Goal: Transaction & Acquisition: Purchase product/service

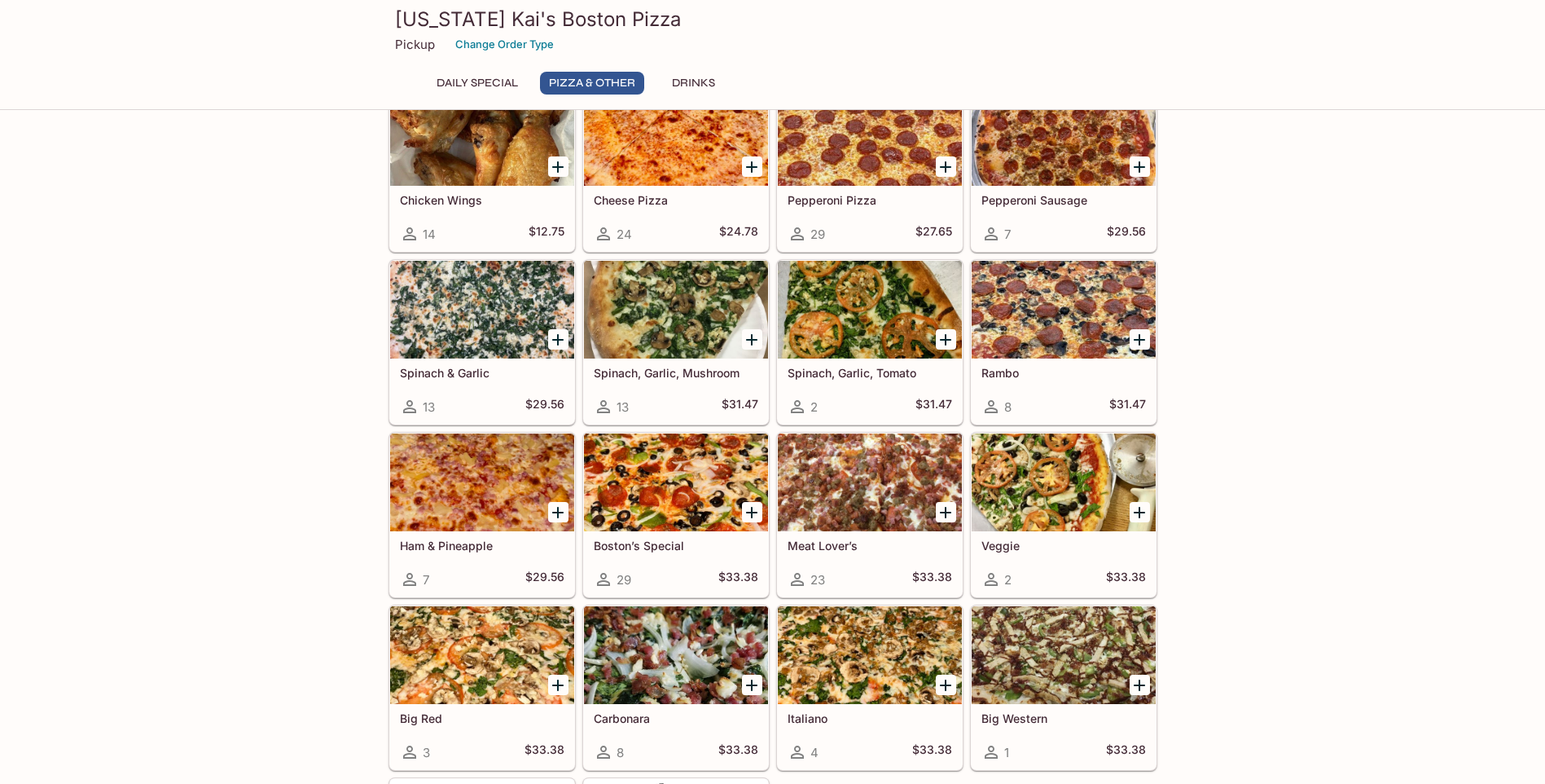
scroll to position [489, 0]
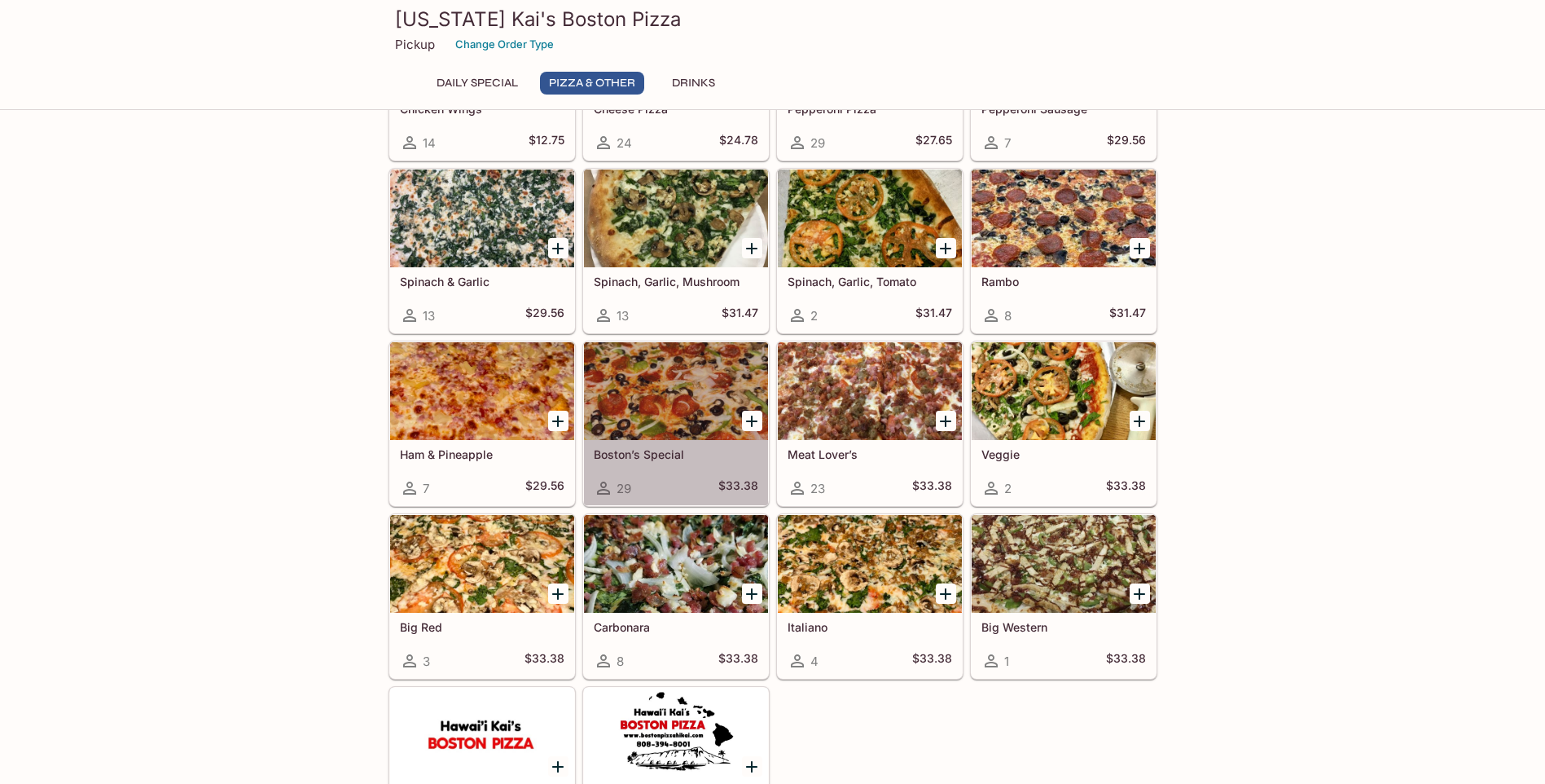
click at [680, 401] on div at bounding box center [676, 391] width 184 height 98
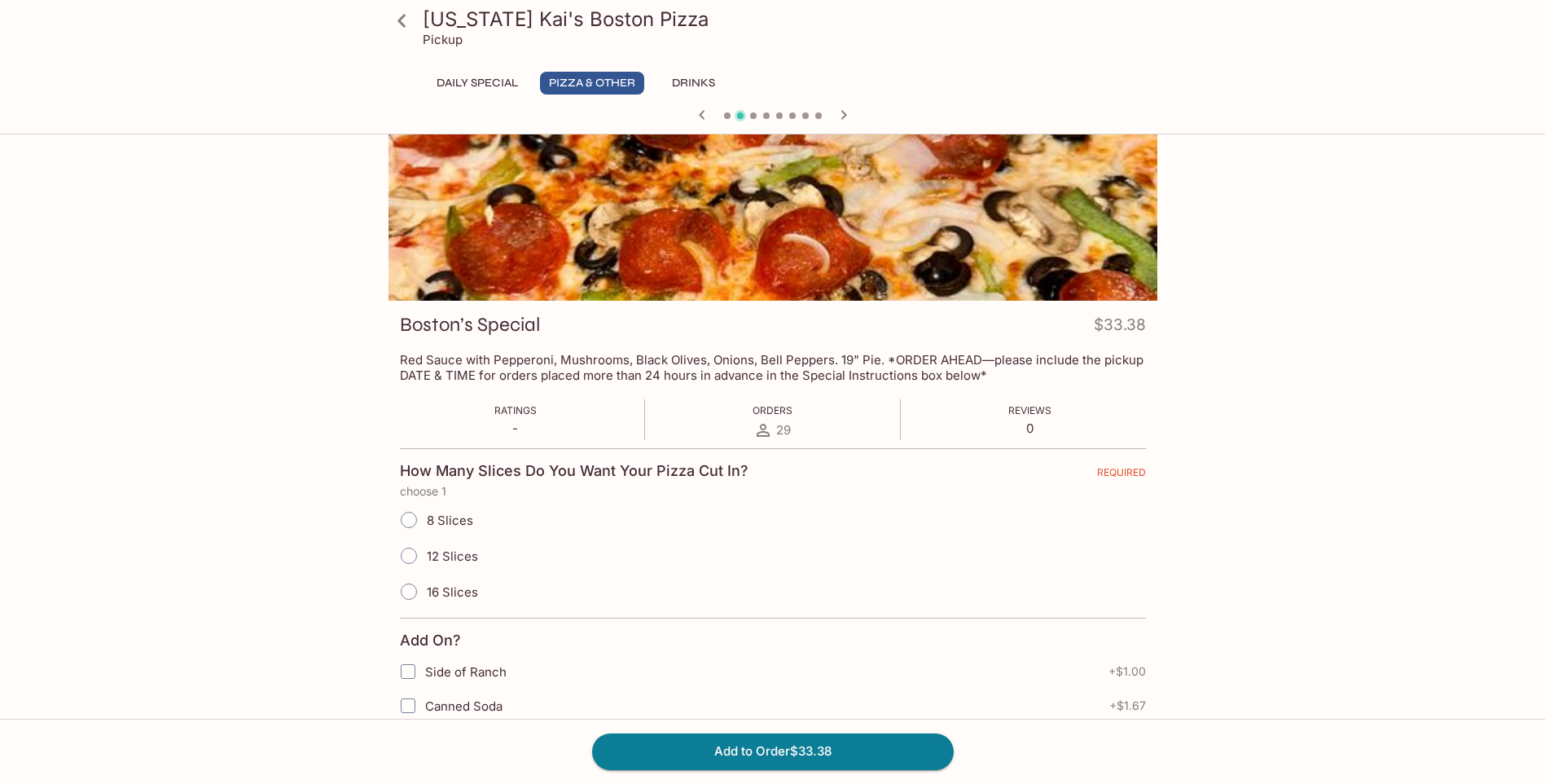
scroll to position [81, 0]
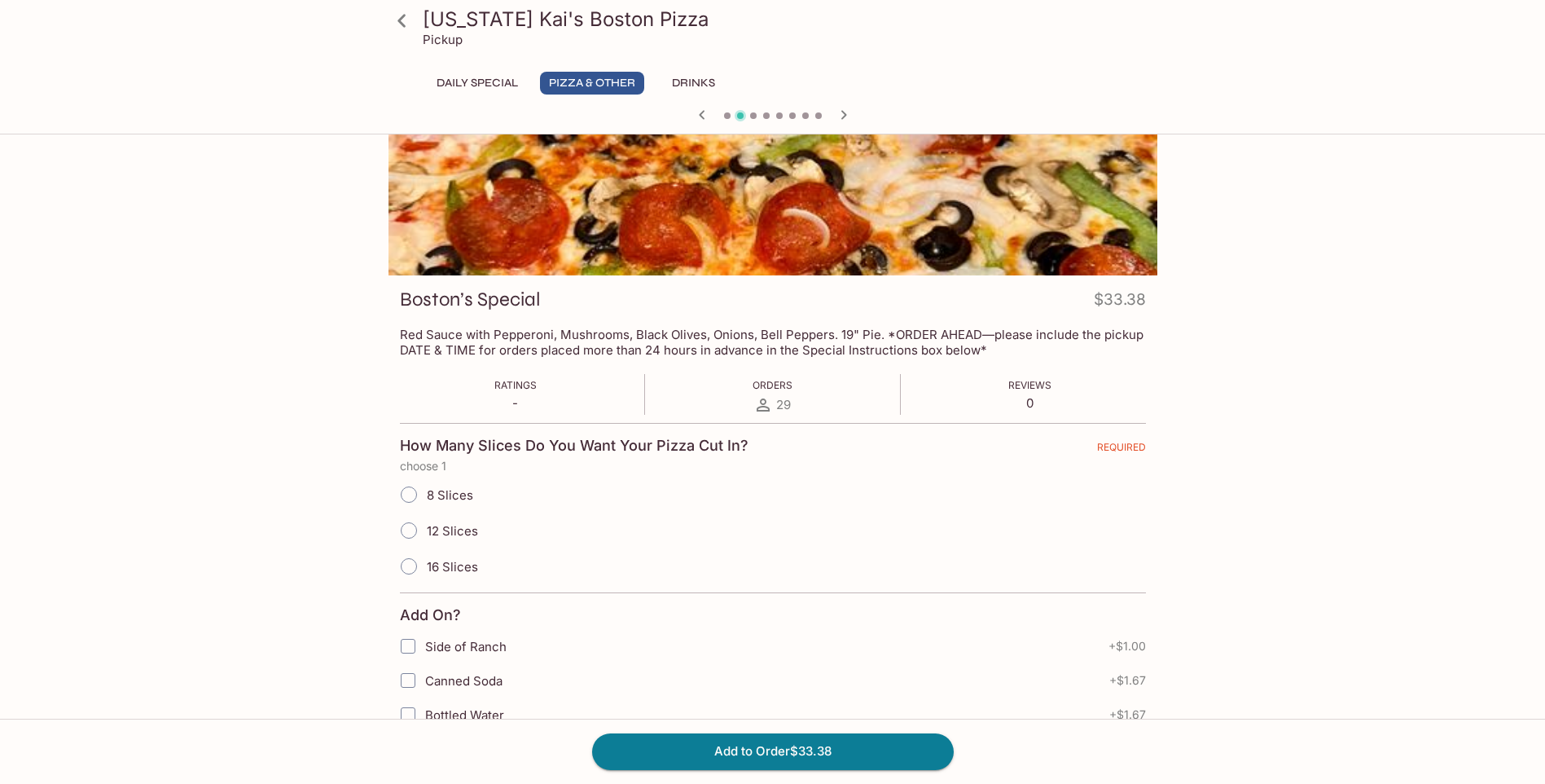
click at [412, 537] on input "12 Slices" at bounding box center [409, 530] width 35 height 35
radio input "true"
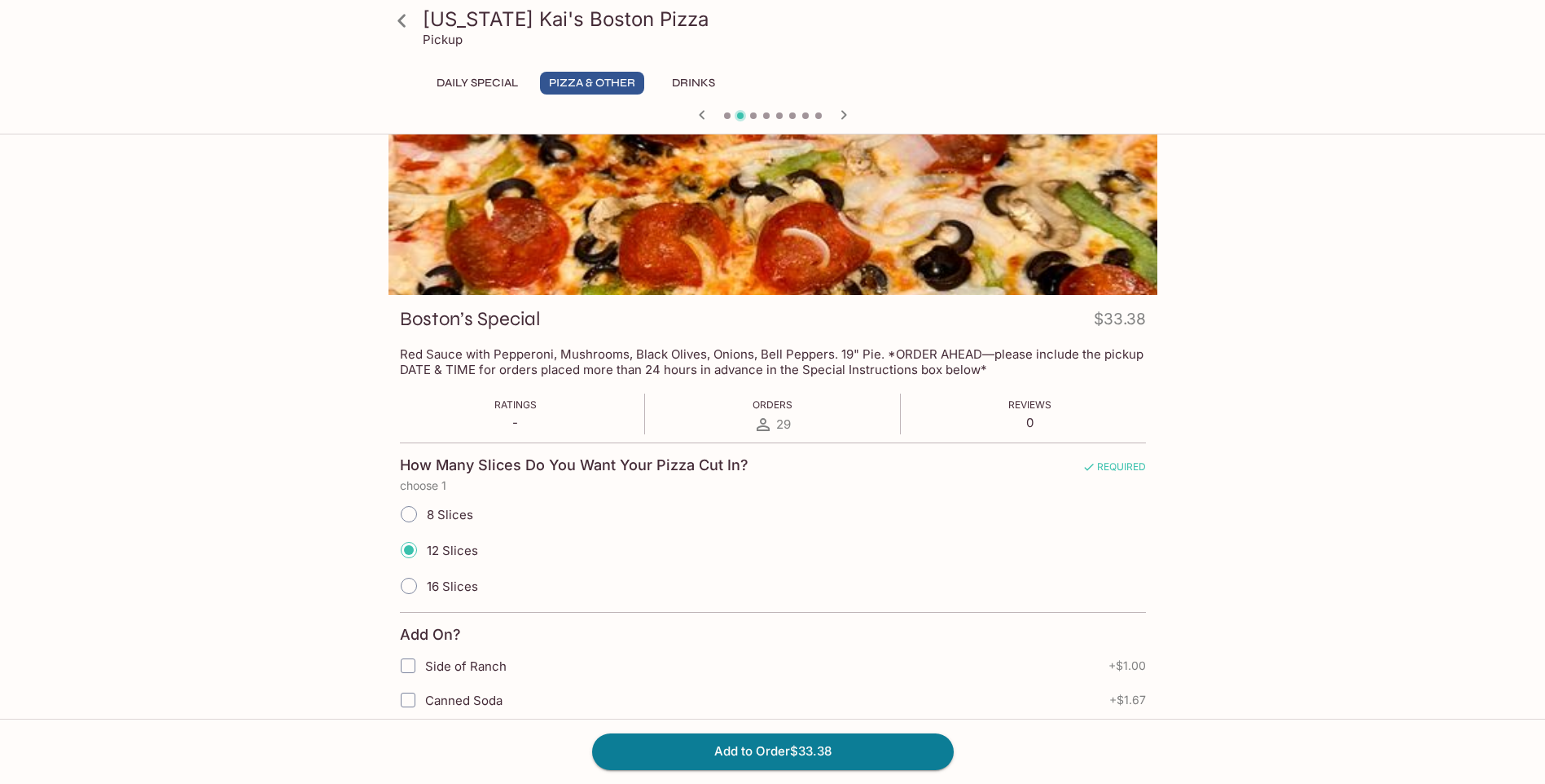
scroll to position [0, 0]
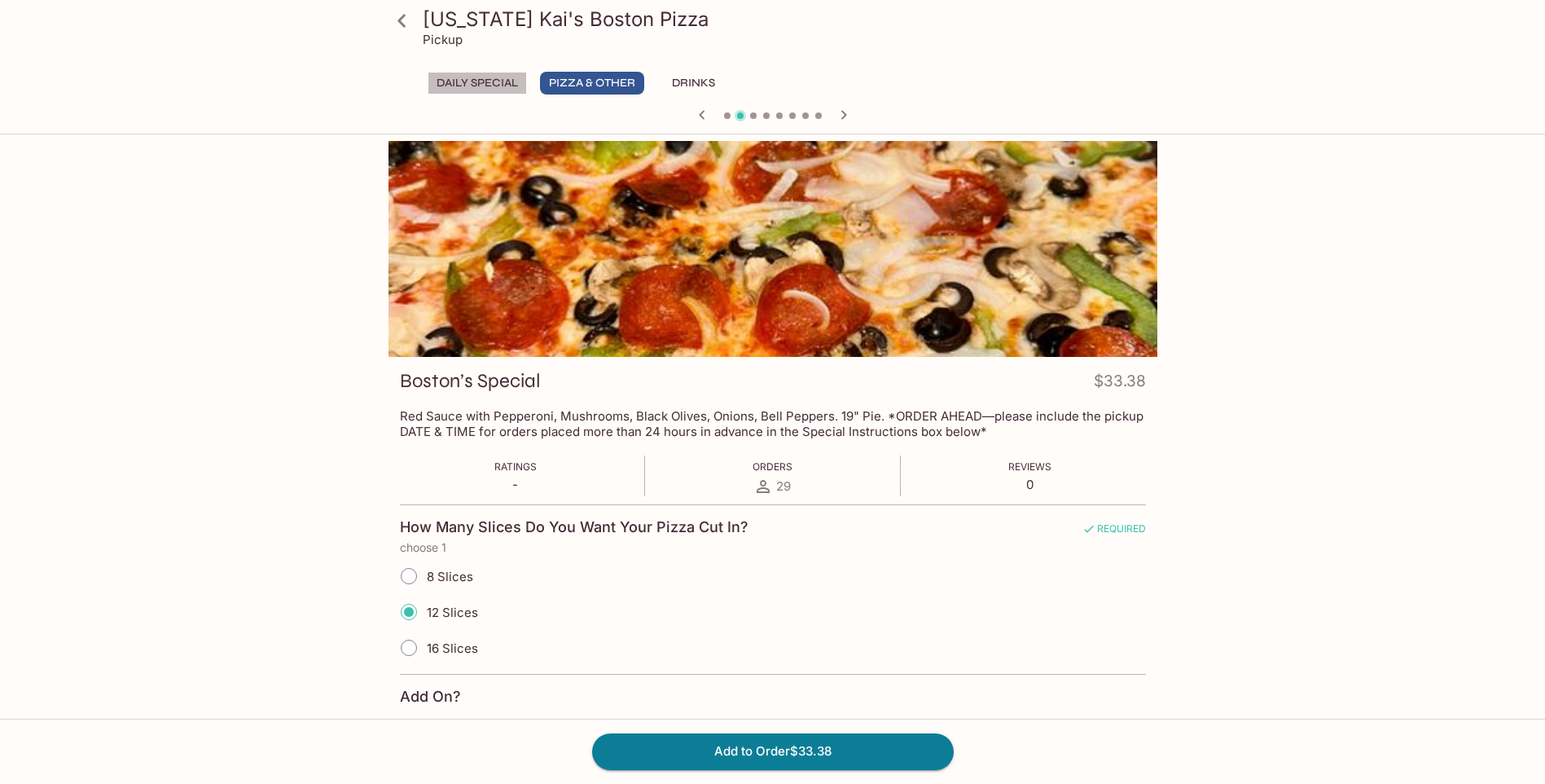
click at [470, 81] on button "Daily Special" at bounding box center [477, 83] width 100 height 23
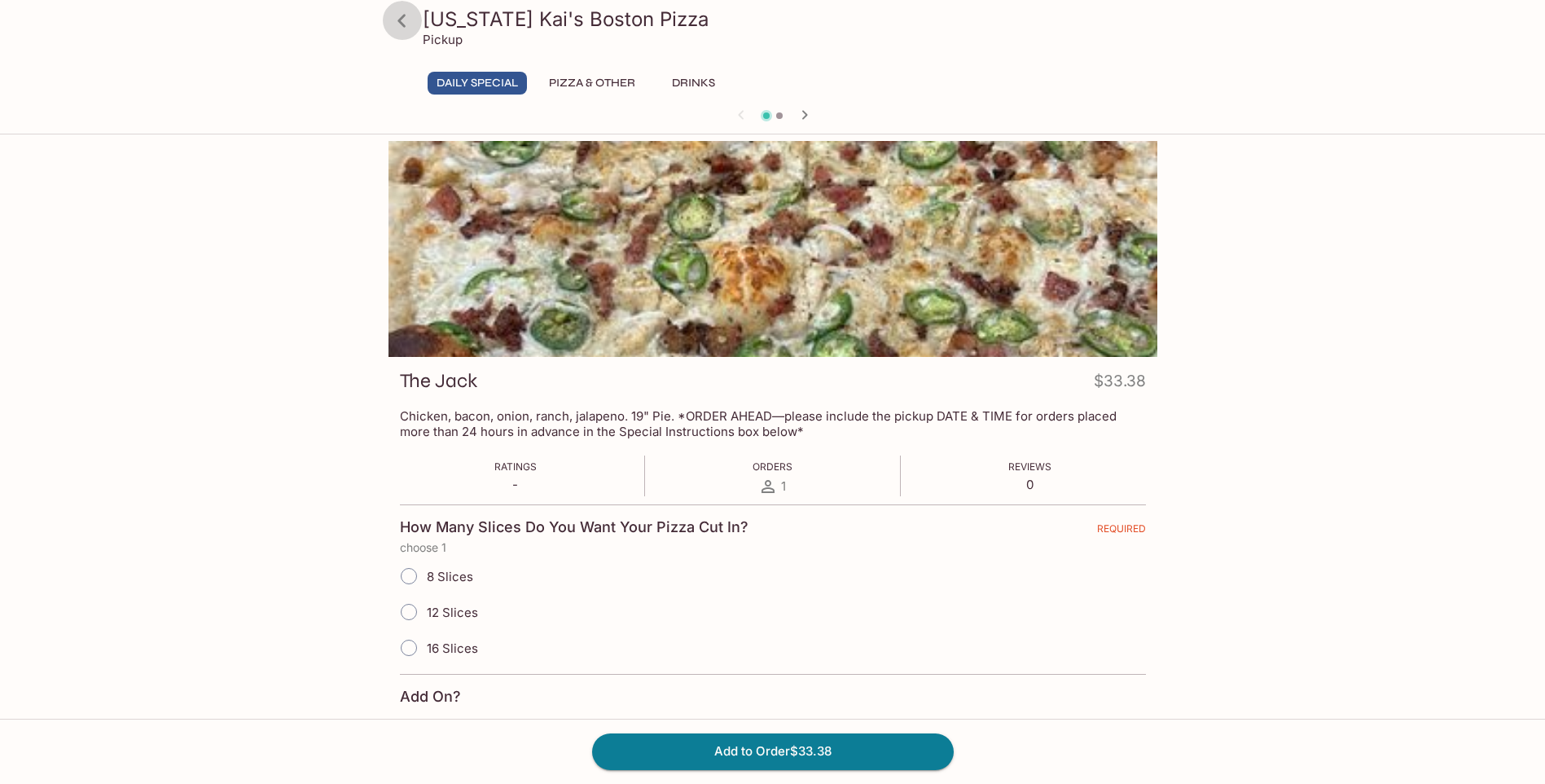
click at [404, 17] on icon at bounding box center [402, 20] width 8 height 13
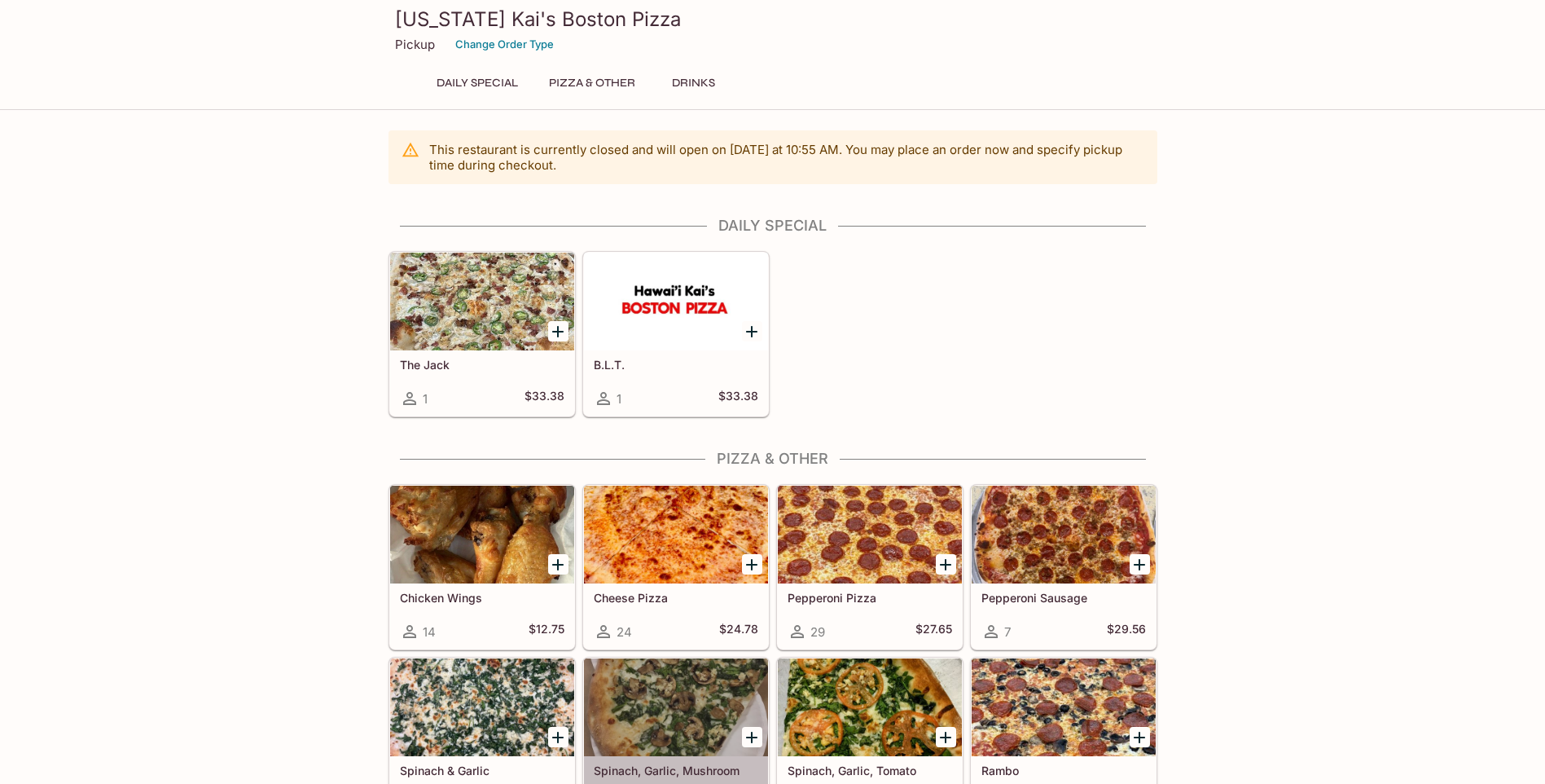
click at [700, 702] on div at bounding box center [676, 707] width 184 height 98
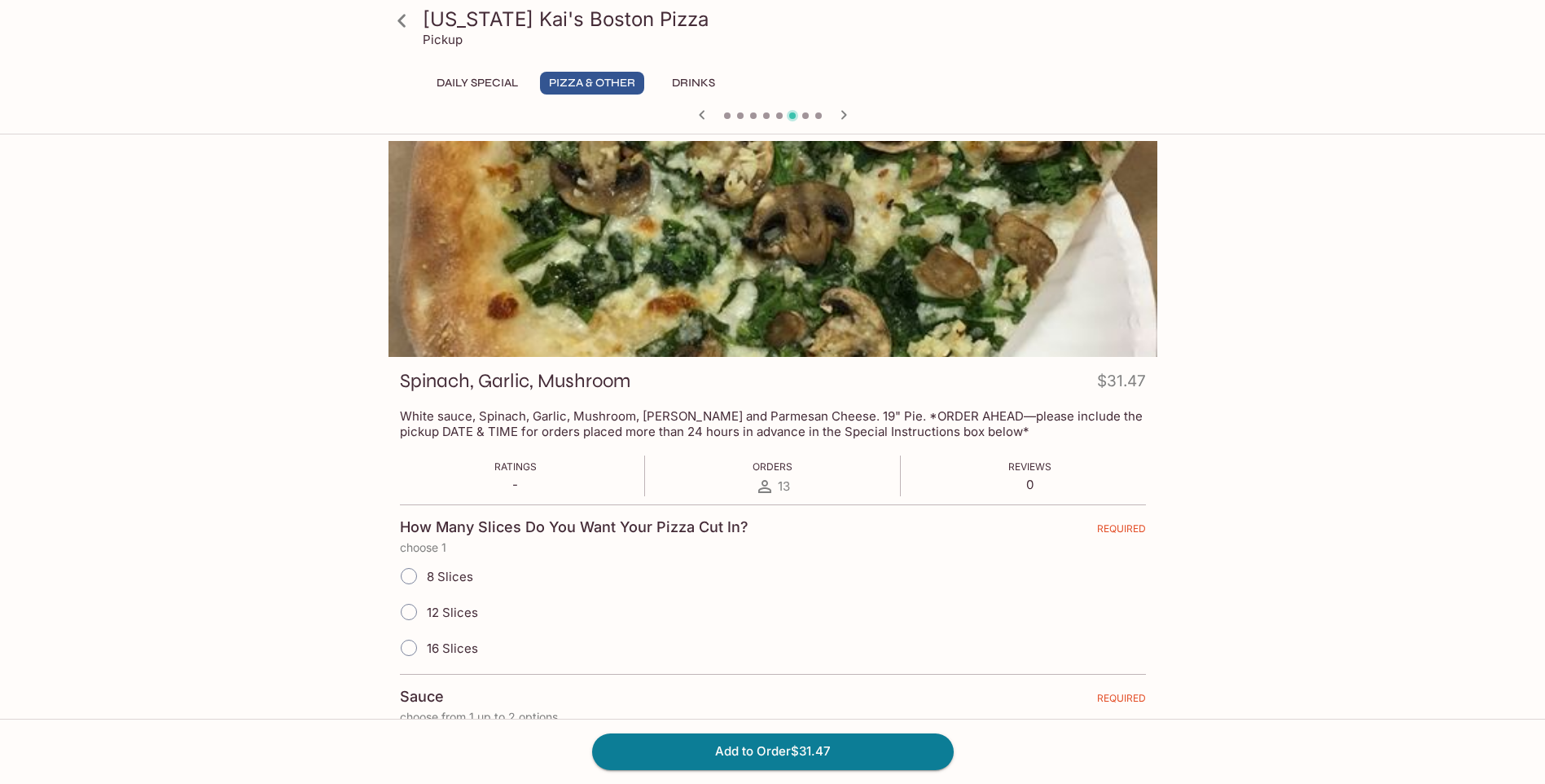
click at [1044, 41] on div "Pickup" at bounding box center [787, 39] width 728 height 15
click at [1045, 41] on div "Pickup" at bounding box center [787, 39] width 728 height 15
